Goal: Task Accomplishment & Management: Use online tool/utility

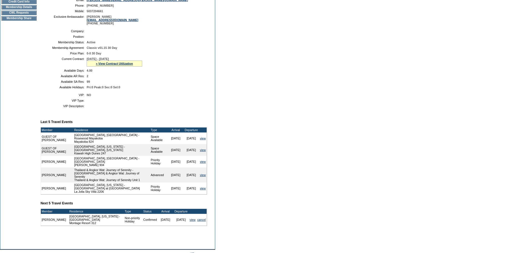
scroll to position [139, 0]
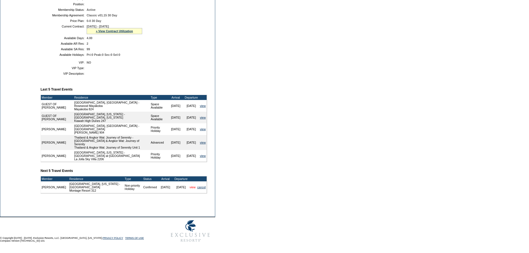
click at [190, 187] on link "view" at bounding box center [193, 186] width 6 height 3
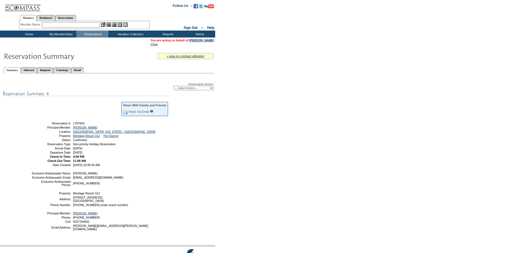
click at [179, 87] on select "-- Select Action -- Modify Reservation Dates Modify Reservation Cost Modify Occ…" at bounding box center [193, 88] width 40 height 4
select select "ChangeOccupancy"
click at [173, 87] on select "-- Select Action -- Modify Reservation Dates Modify Reservation Cost Modify Occ…" at bounding box center [193, 88] width 40 height 4
